Goal: Find specific page/section: Find specific page/section

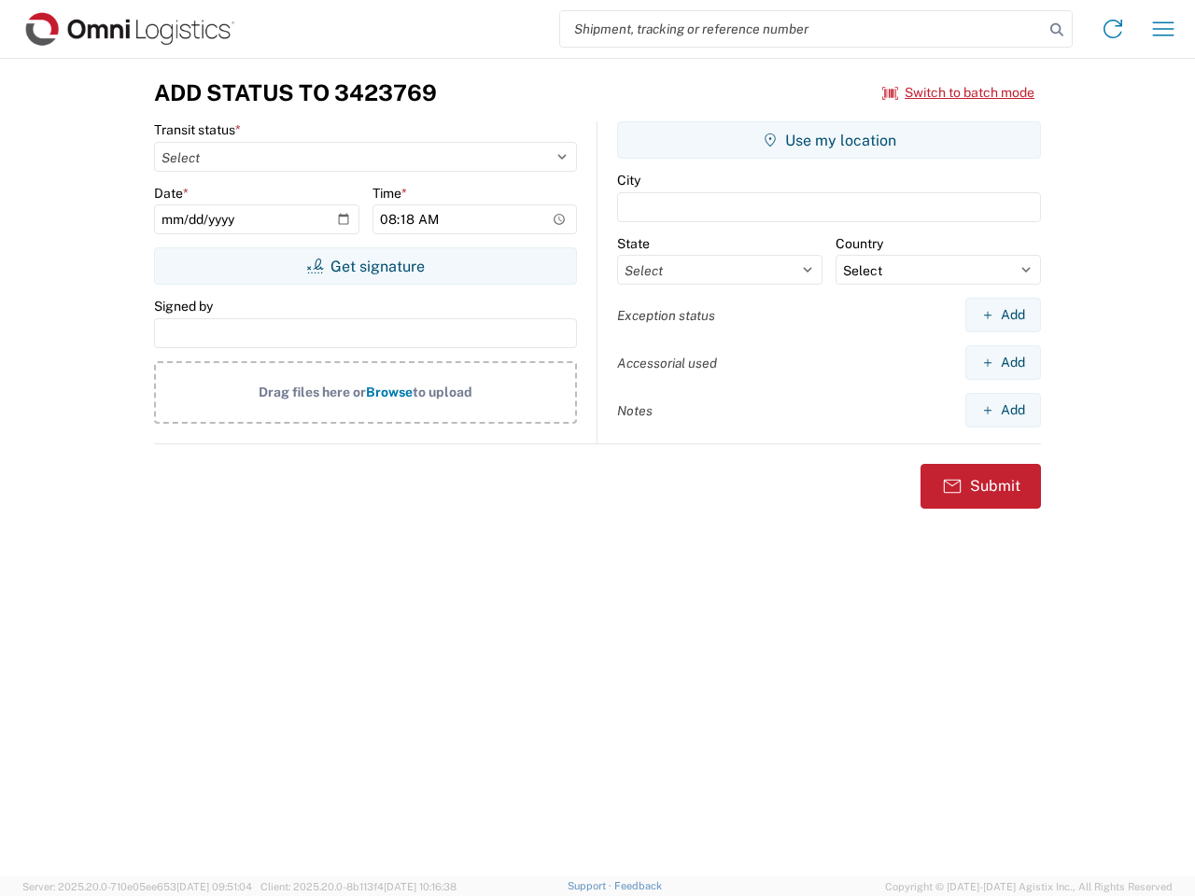
click at [802, 29] on input "search" at bounding box center [801, 28] width 483 height 35
click at [1057, 30] on icon at bounding box center [1056, 30] width 26 height 26
click at [1113, 29] on icon at bounding box center [1113, 29] width 30 height 30
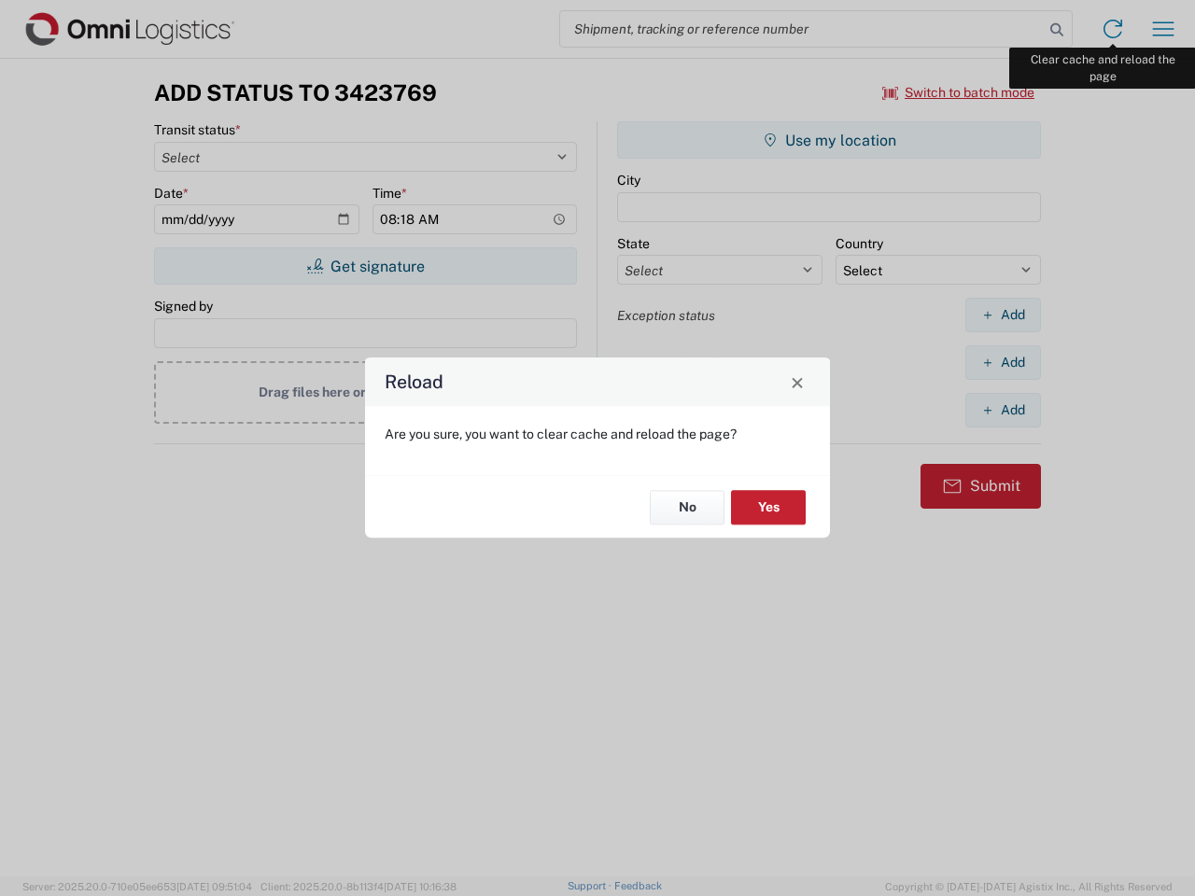
click at [1163, 29] on div "Reload Are you sure, you want to clear cache and reload the page? No Yes" at bounding box center [597, 448] width 1195 height 896
click at [959, 92] on div "Reload Are you sure, you want to clear cache and reload the page? No Yes" at bounding box center [597, 448] width 1195 height 896
click at [365, 266] on div "Reload Are you sure, you want to clear cache and reload the page? No Yes" at bounding box center [597, 448] width 1195 height 896
click at [829, 140] on div "Reload Are you sure, you want to clear cache and reload the page? No Yes" at bounding box center [597, 448] width 1195 height 896
click at [1002, 315] on div "Reload Are you sure, you want to clear cache and reload the page? No Yes" at bounding box center [597, 448] width 1195 height 896
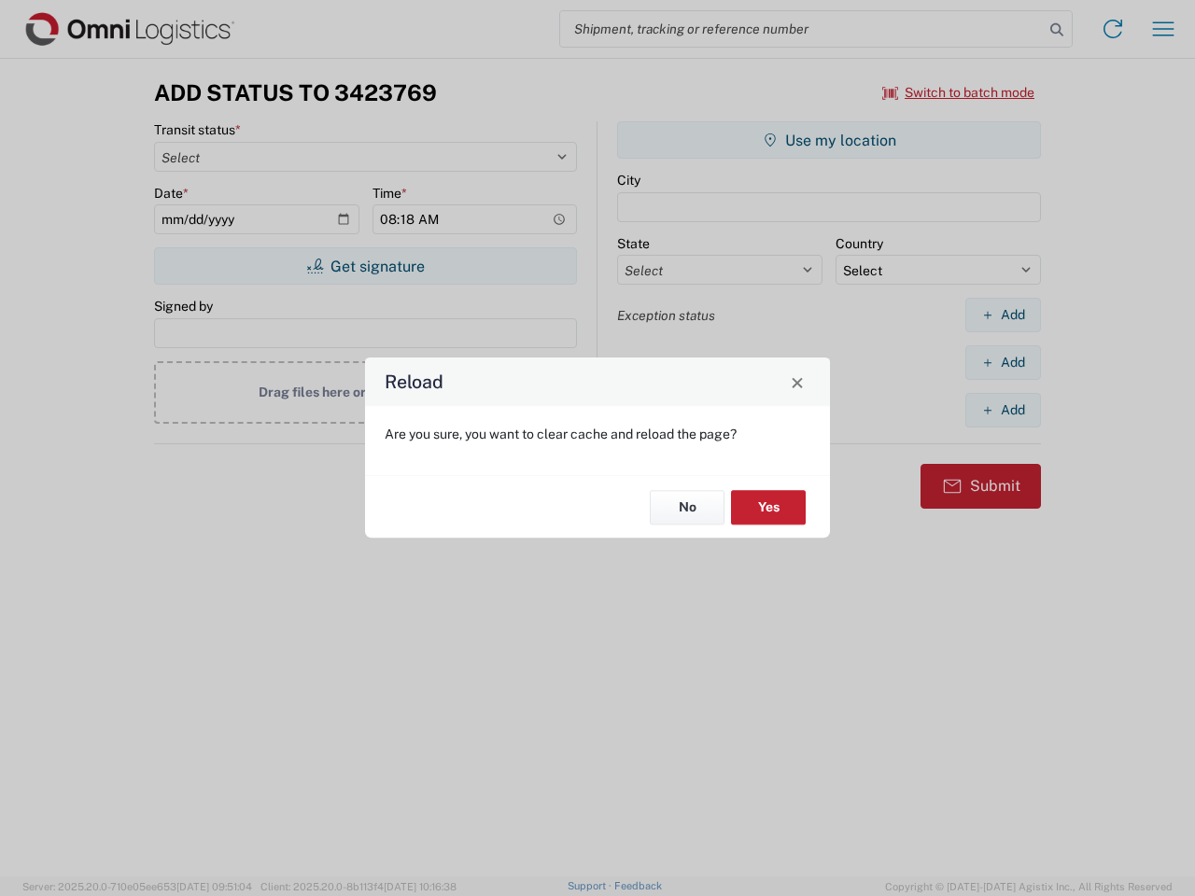
click at [1002, 362] on div "Reload Are you sure, you want to clear cache and reload the page? No Yes" at bounding box center [597, 448] width 1195 height 896
click at [1002, 410] on div "Reload Are you sure, you want to clear cache and reload the page? No Yes" at bounding box center [597, 448] width 1195 height 896
